Goal: Task Accomplishment & Management: Manage account settings

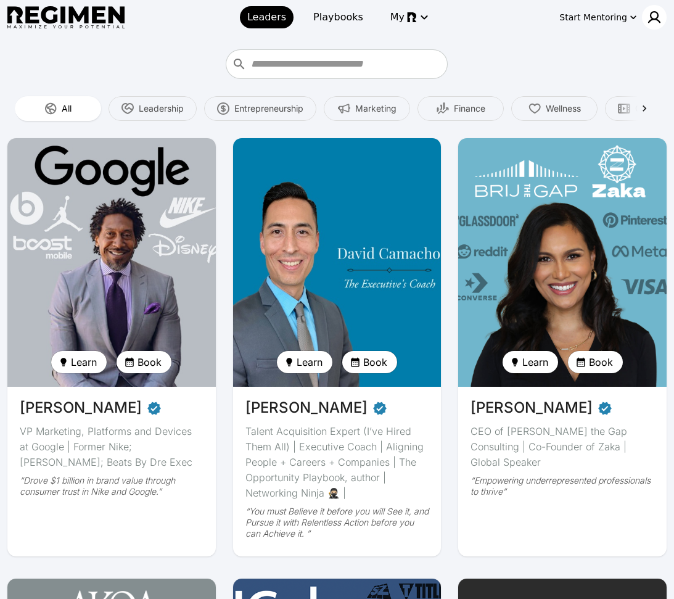
click at [652, 17] on img at bounding box center [654, 17] width 15 height 15
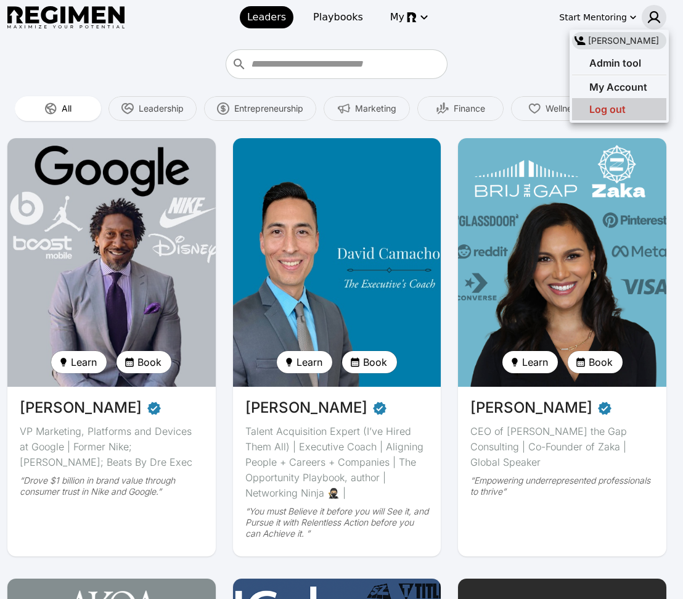
click at [614, 112] on span "Log out" at bounding box center [608, 109] width 36 height 12
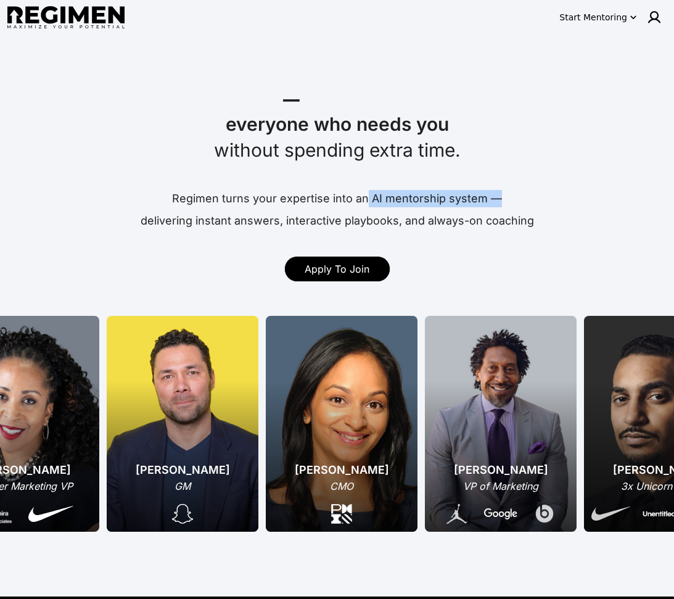
drag, startPoint x: 368, startPoint y: 198, endPoint x: 515, endPoint y: 199, distance: 147.4
click at [515, 199] on div "Regimen turns your expertise into an AI mentorship system —" at bounding box center [337, 198] width 664 height 17
drag, startPoint x: 527, startPoint y: 206, endPoint x: 527, endPoint y: 217, distance: 10.5
click at [527, 205] on div "Regimen turns your expertise into an AI mentorship system —" at bounding box center [337, 198] width 664 height 17
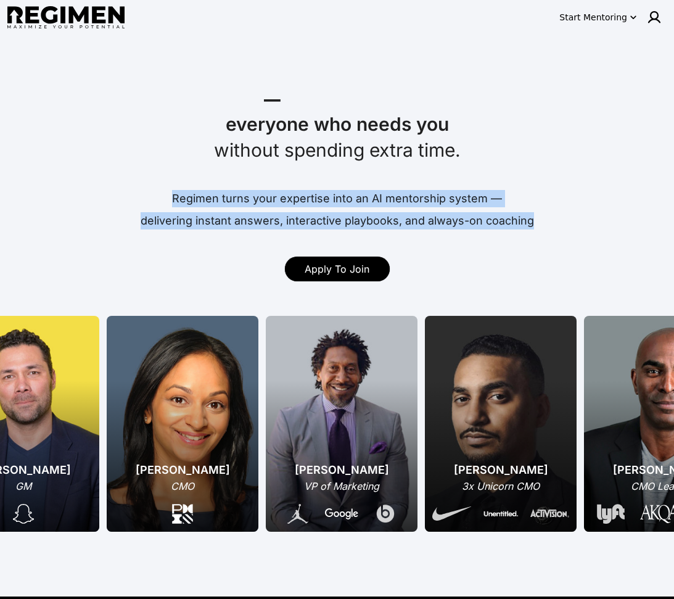
drag, startPoint x: 539, startPoint y: 218, endPoint x: 149, endPoint y: 191, distance: 390.2
click at [151, 192] on div "Regimen turns your expertise into an AI mentorship system — delivering instant …" at bounding box center [337, 207] width 664 height 44
copy div "Regimen turns your expertise into an AI mentorship system — delivering instant …"
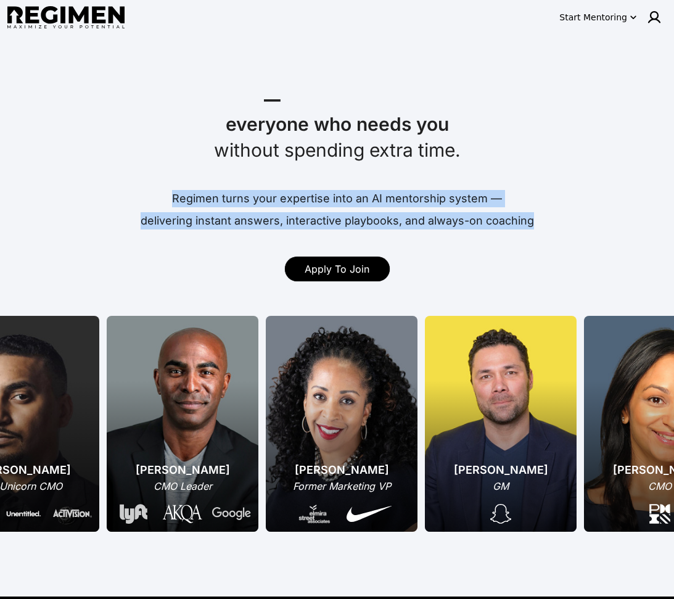
click at [549, 192] on div "Regimen turns your expertise into an AI mentorship system —" at bounding box center [337, 198] width 664 height 17
